Goal: Book appointment/travel/reservation

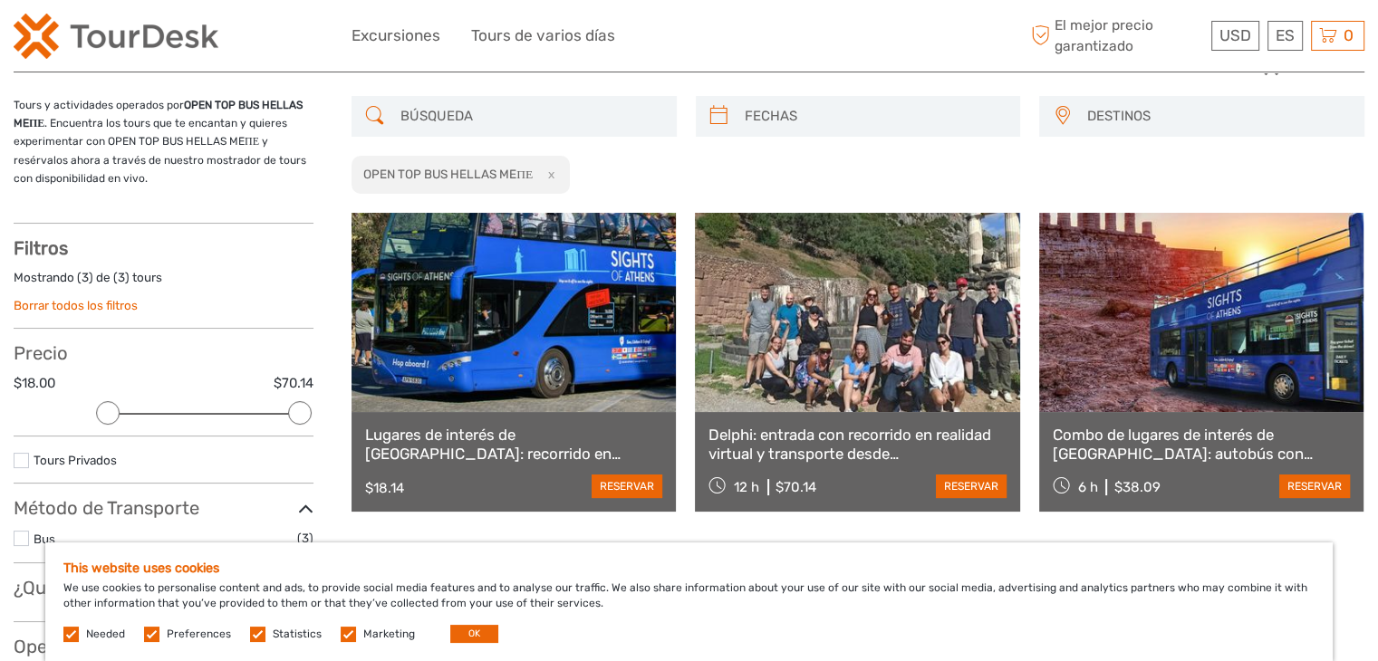
scroll to position [82, 0]
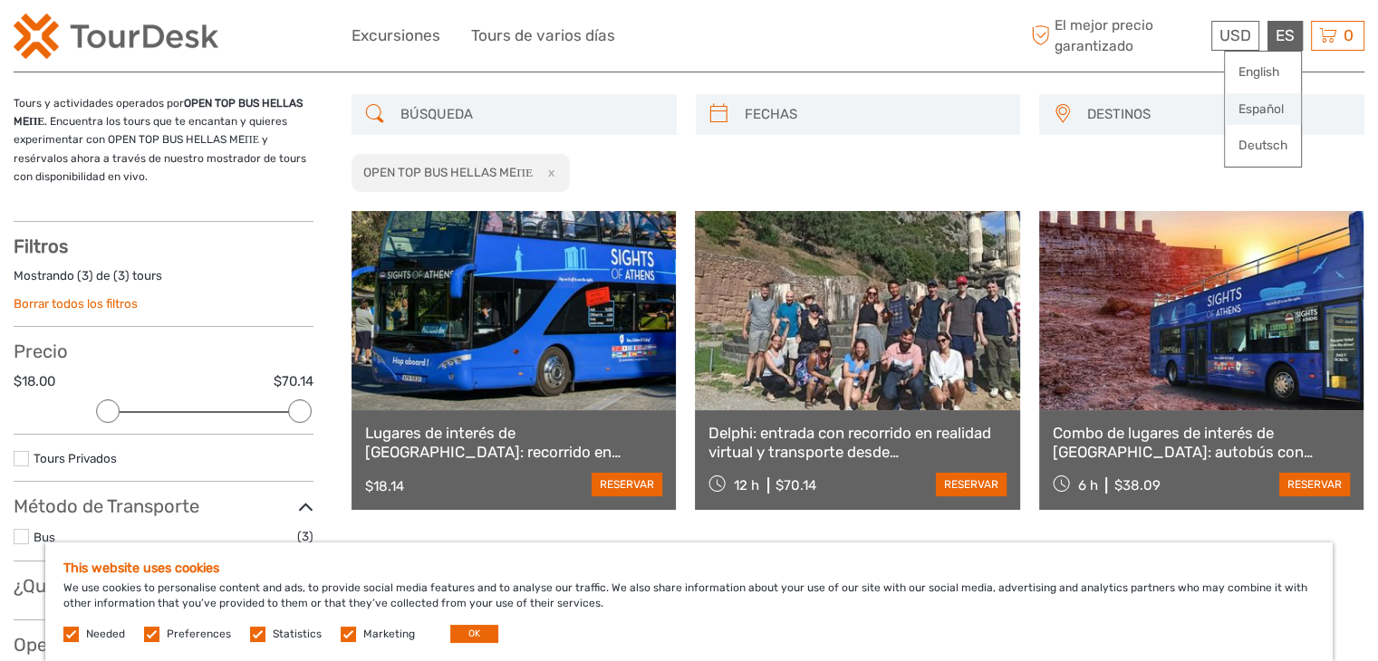
click at [1279, 103] on link "Español" at bounding box center [1263, 109] width 76 height 33
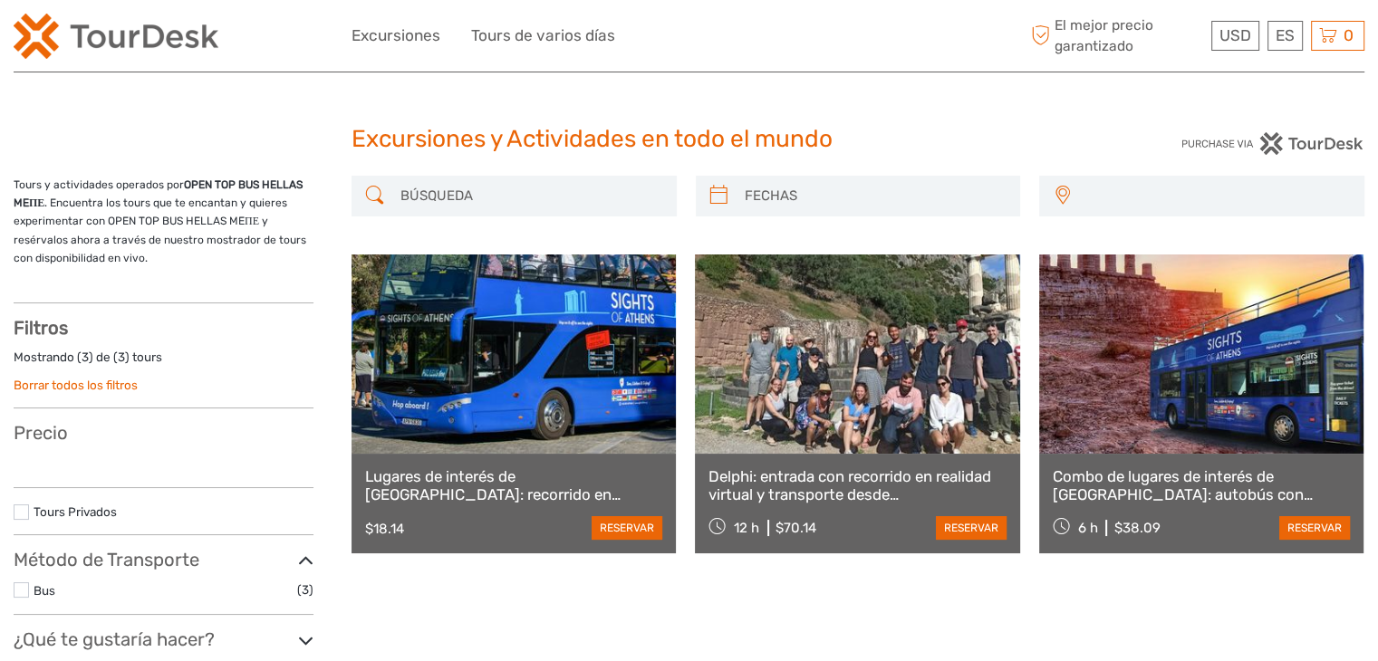
select select
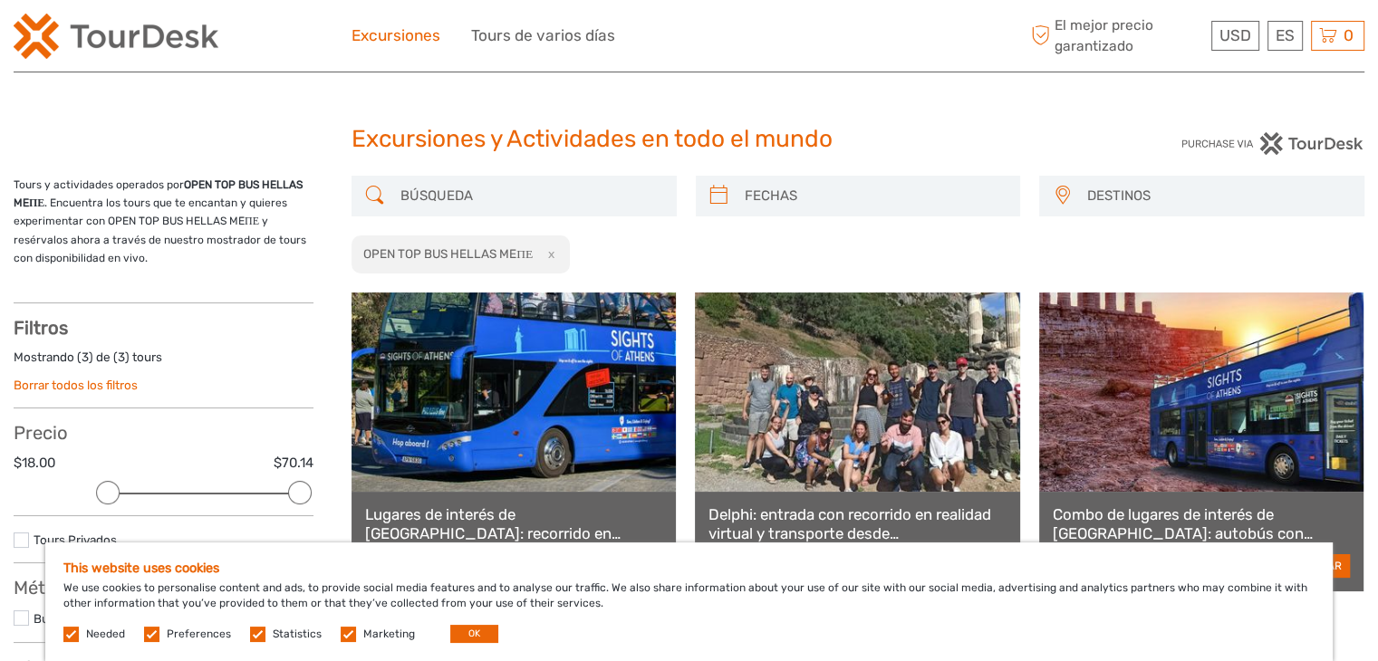
click at [426, 46] on link "Excursiones" at bounding box center [396, 36] width 89 height 26
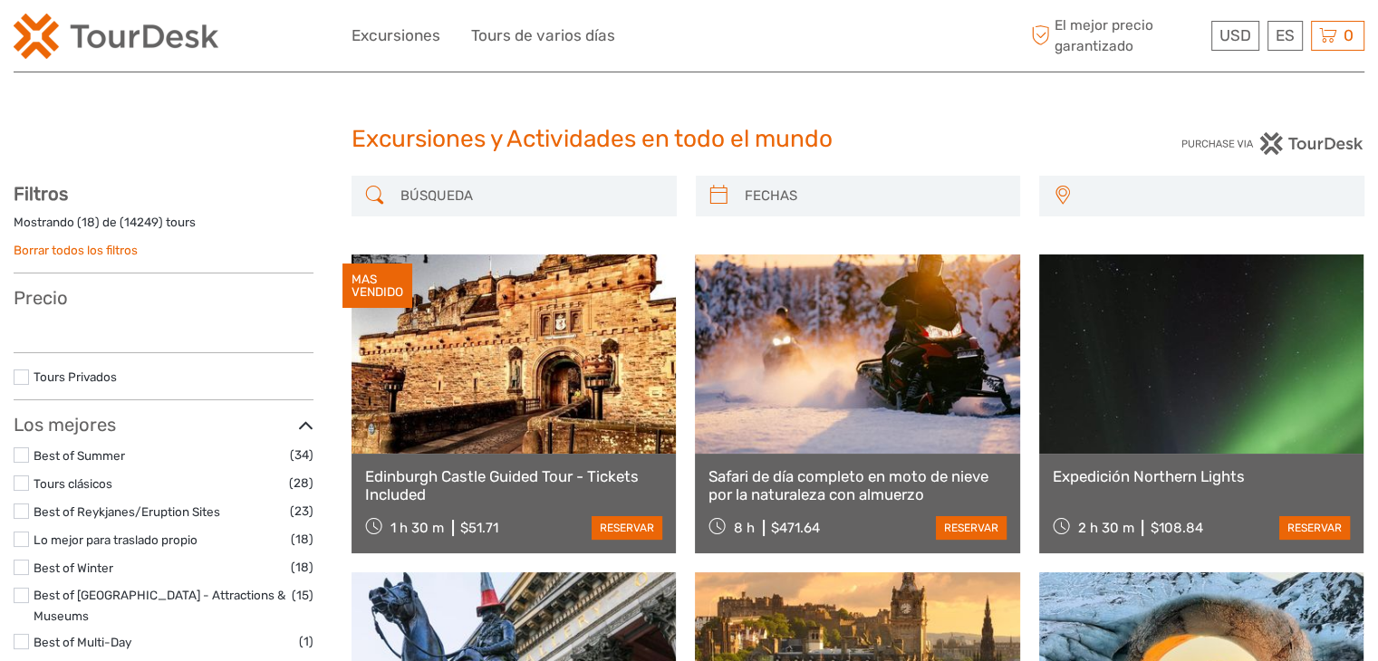
select select
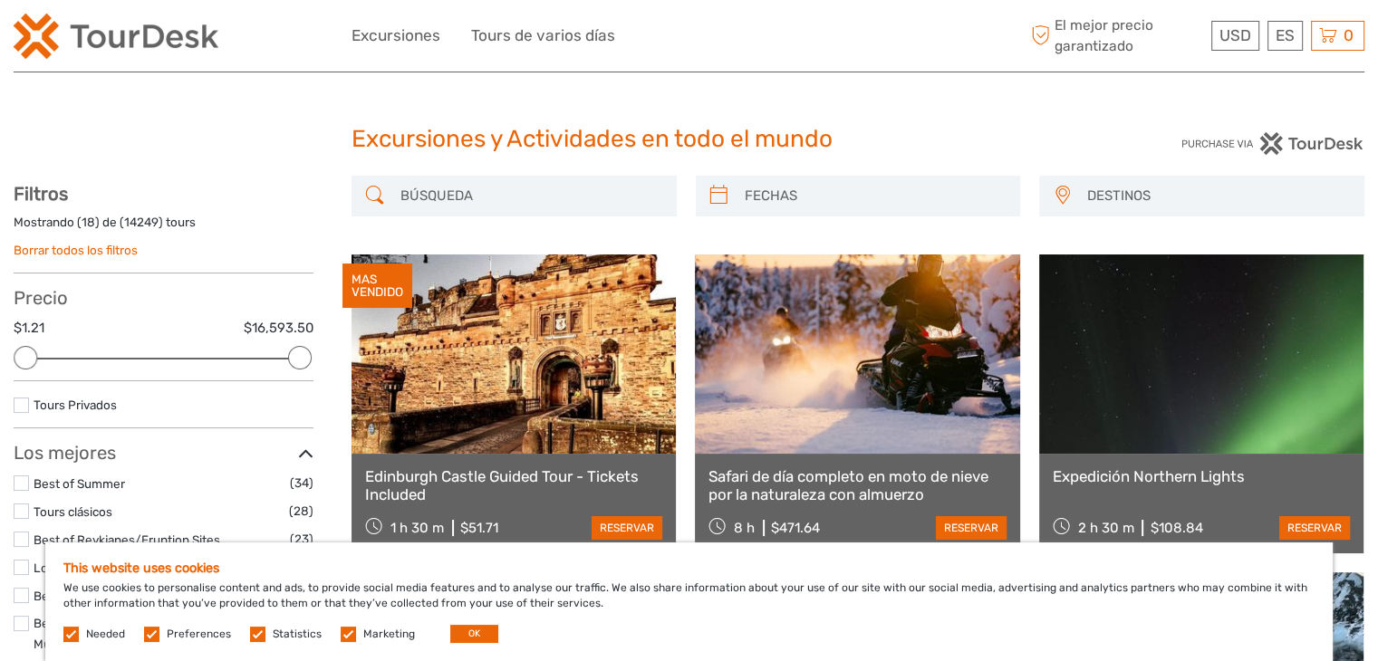
click at [1114, 200] on span "DESTINOS" at bounding box center [1217, 196] width 276 height 30
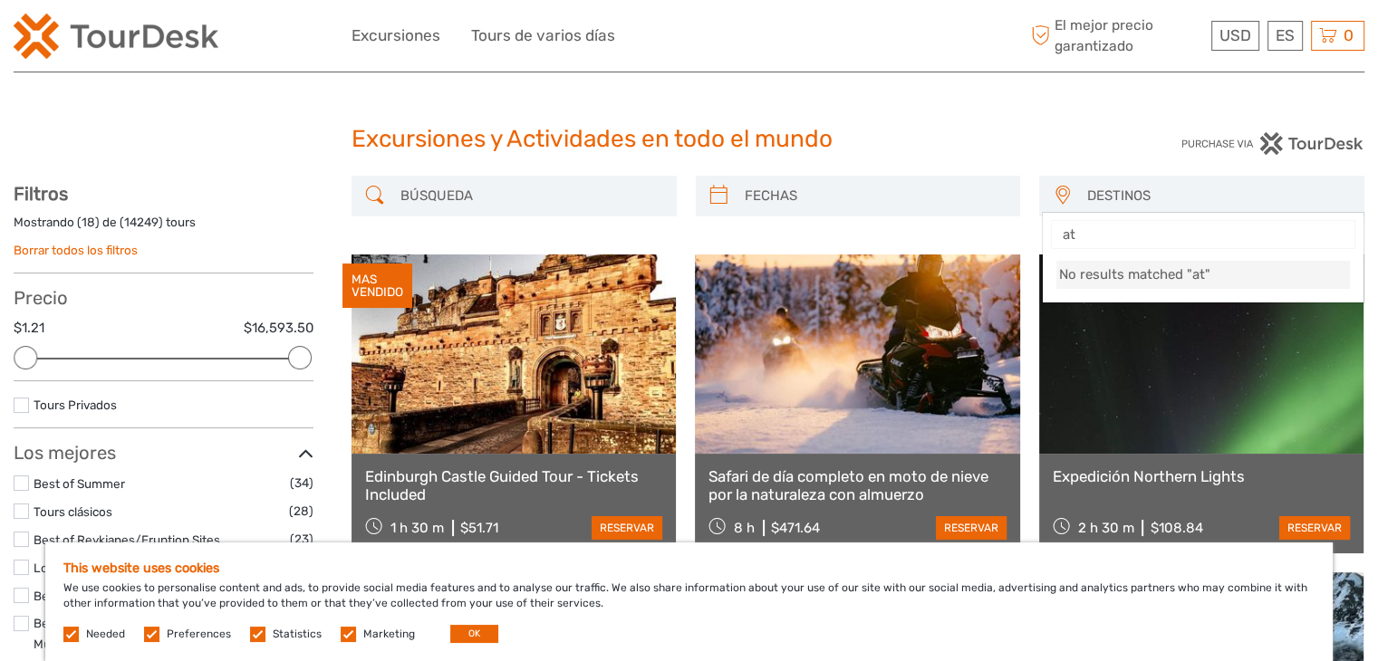
type input "a"
type input "gr"
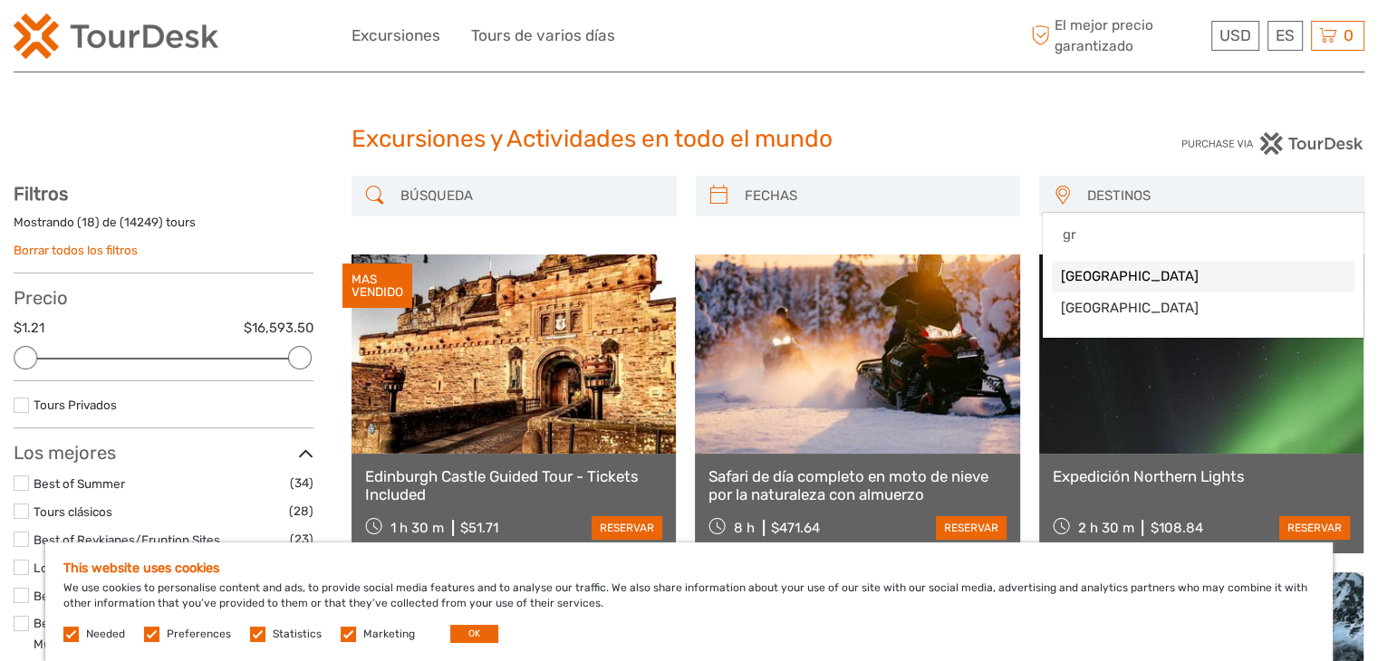
click at [1086, 271] on span "Grecia" at bounding box center [1203, 276] width 285 height 19
select select "/es/Destination/grecia"
select select
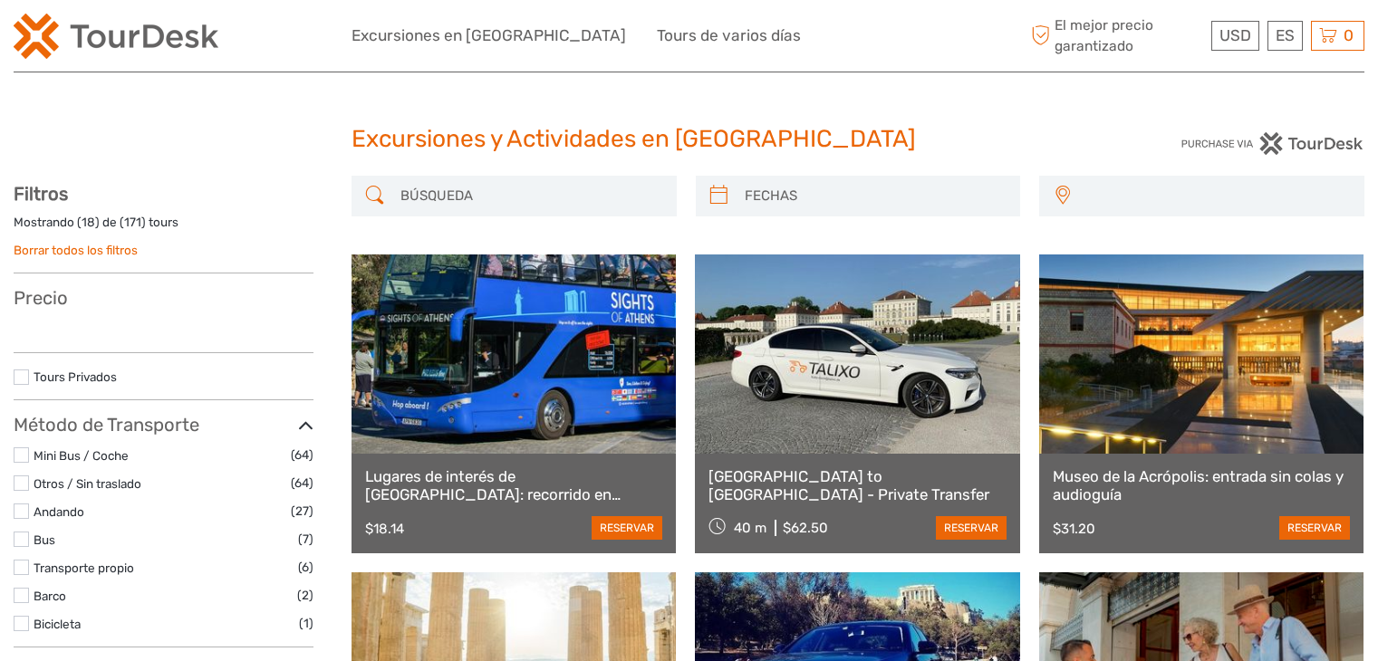
select select
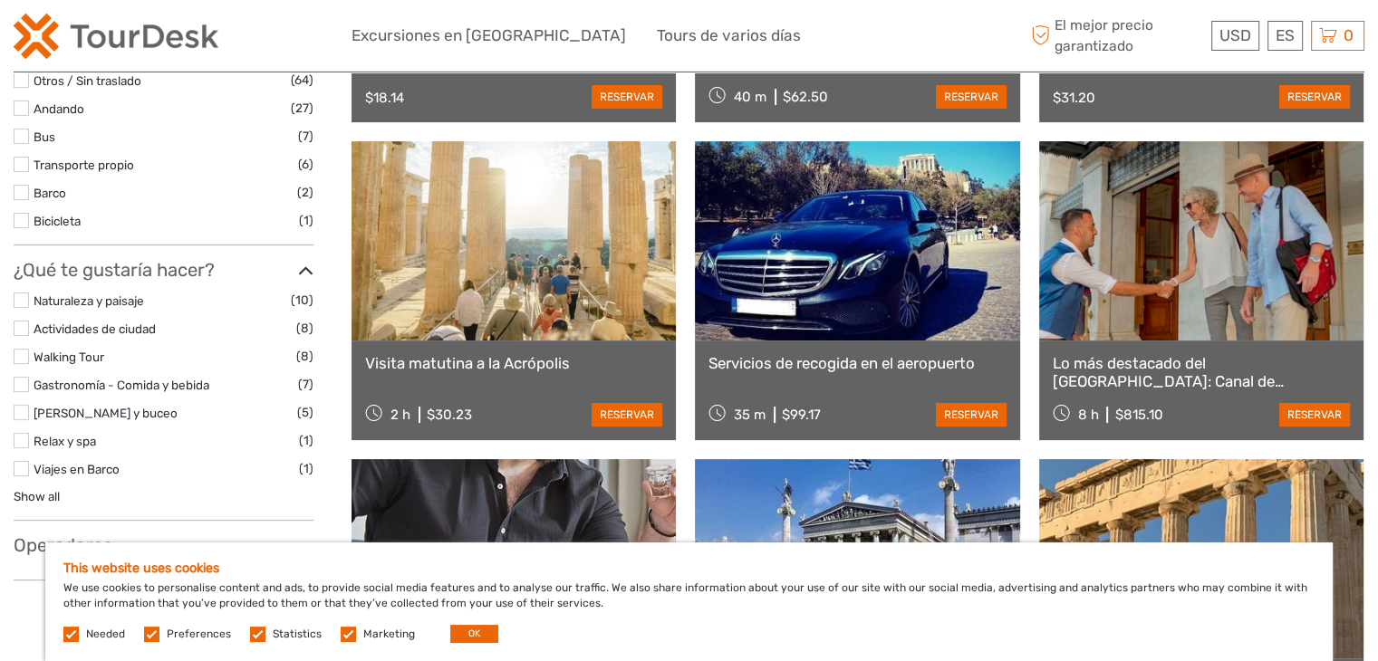
scroll to position [425, 0]
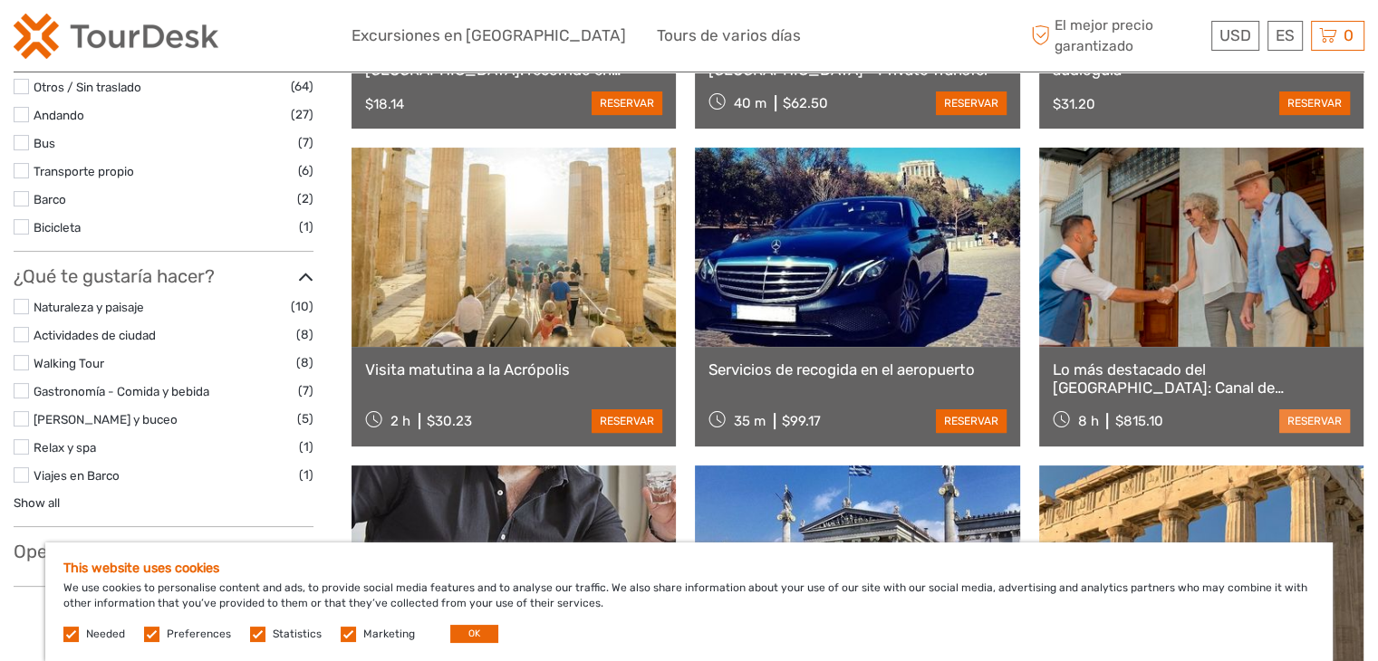
click at [1315, 423] on link "reservar" at bounding box center [1314, 422] width 71 height 24
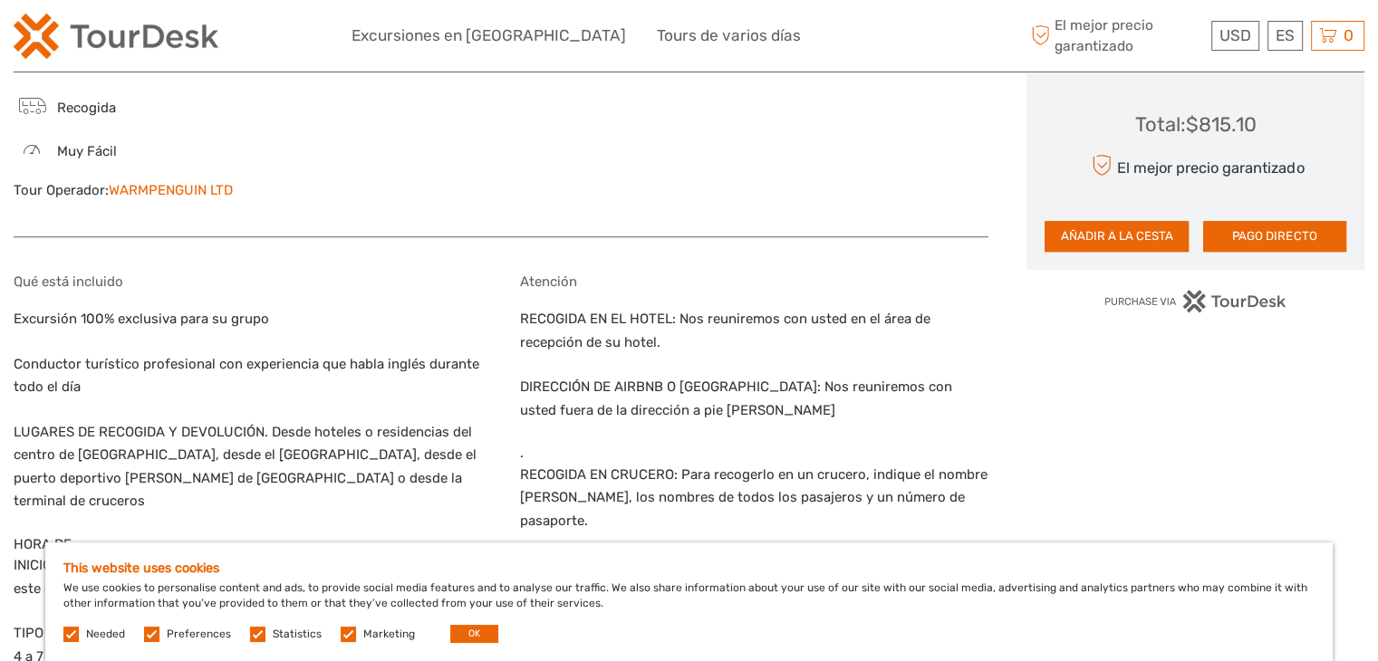
scroll to position [1261, 0]
